Goal: Find specific page/section: Find specific page/section

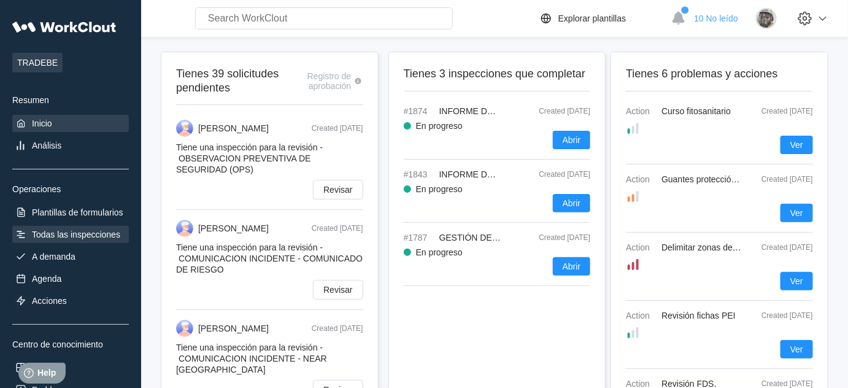
click at [83, 236] on div "Todas las inspecciones" at bounding box center [76, 235] width 88 height 10
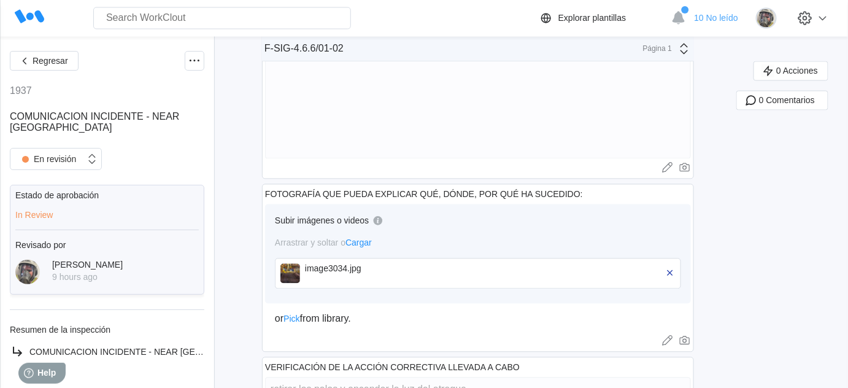
scroll to position [781, 0]
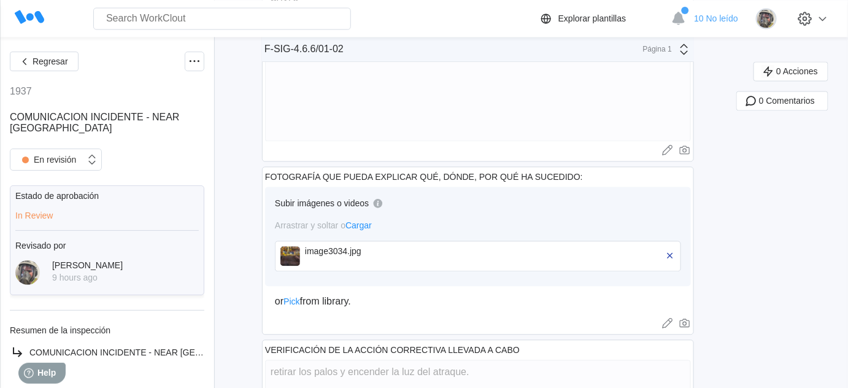
click at [296, 260] on img at bounding box center [290, 256] width 20 height 20
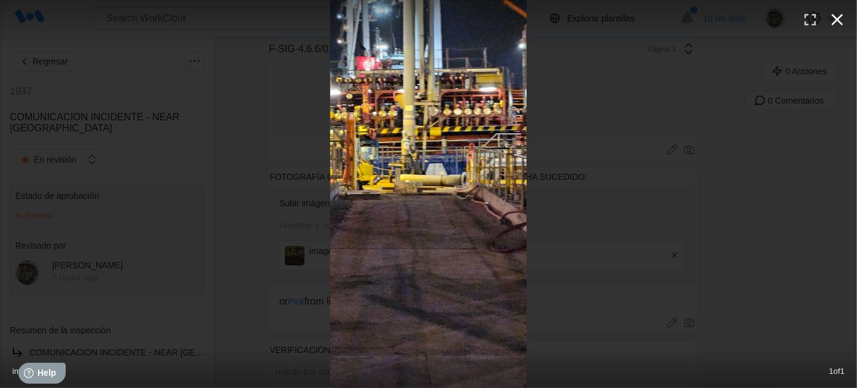
click at [832, 20] on icon "button" at bounding box center [837, 20] width 20 height 20
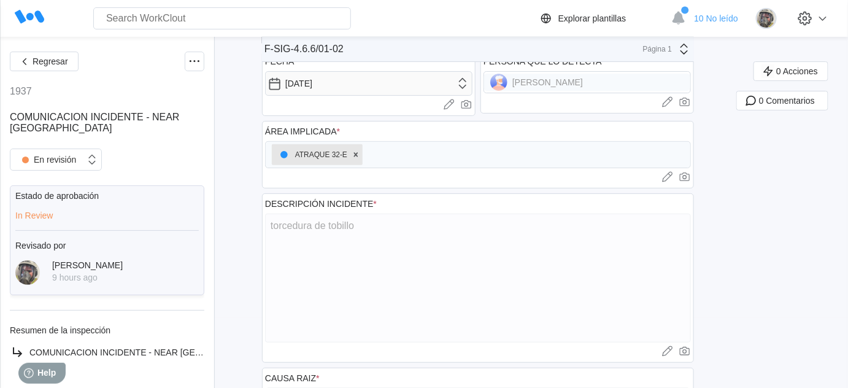
scroll to position [0, 0]
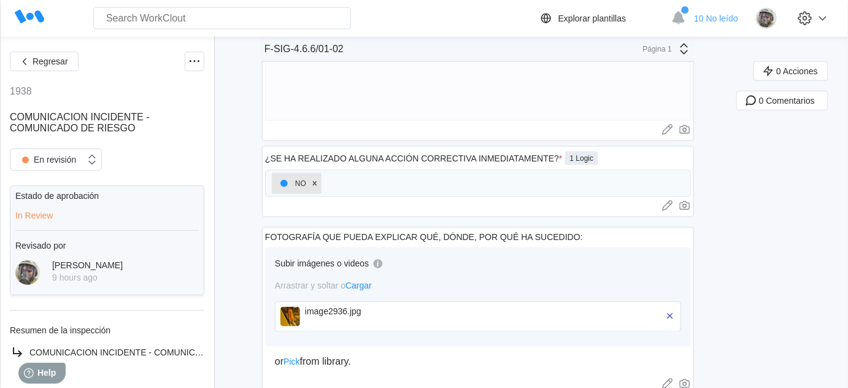
scroll to position [558, 0]
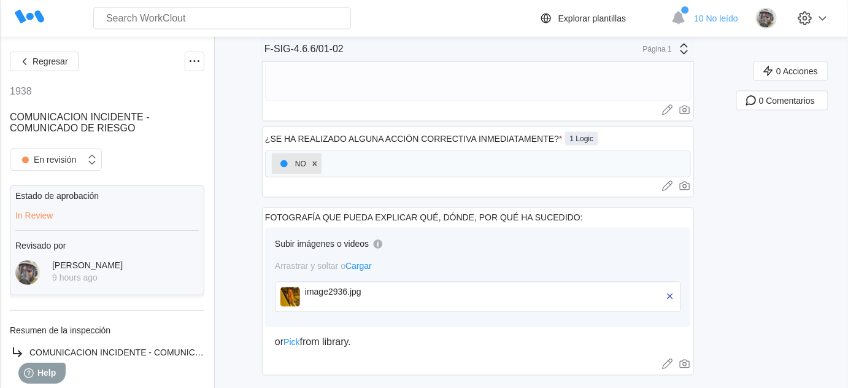
click at [288, 302] on img at bounding box center [290, 297] width 20 height 20
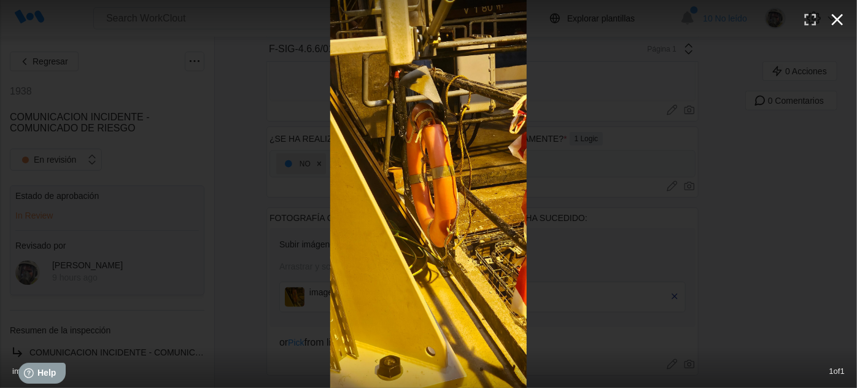
click at [838, 20] on icon "button" at bounding box center [838, 20] width 12 height 12
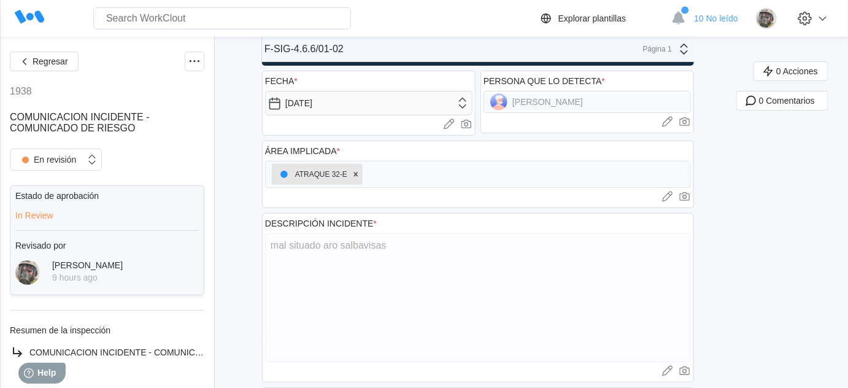
scroll to position [0, 0]
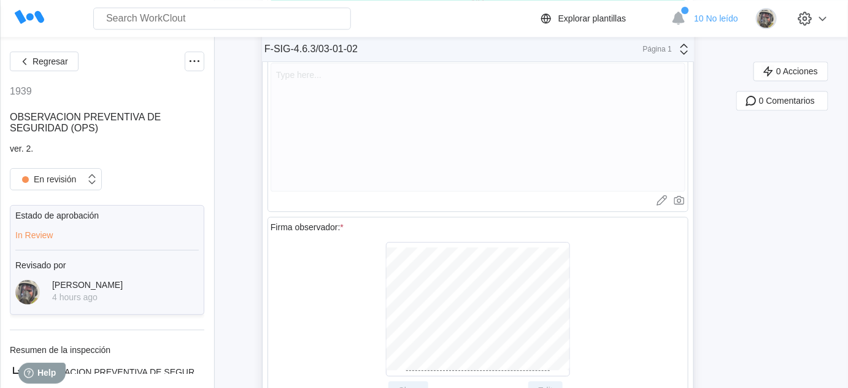
scroll to position [4117, 0]
